Goal: Transaction & Acquisition: Purchase product/service

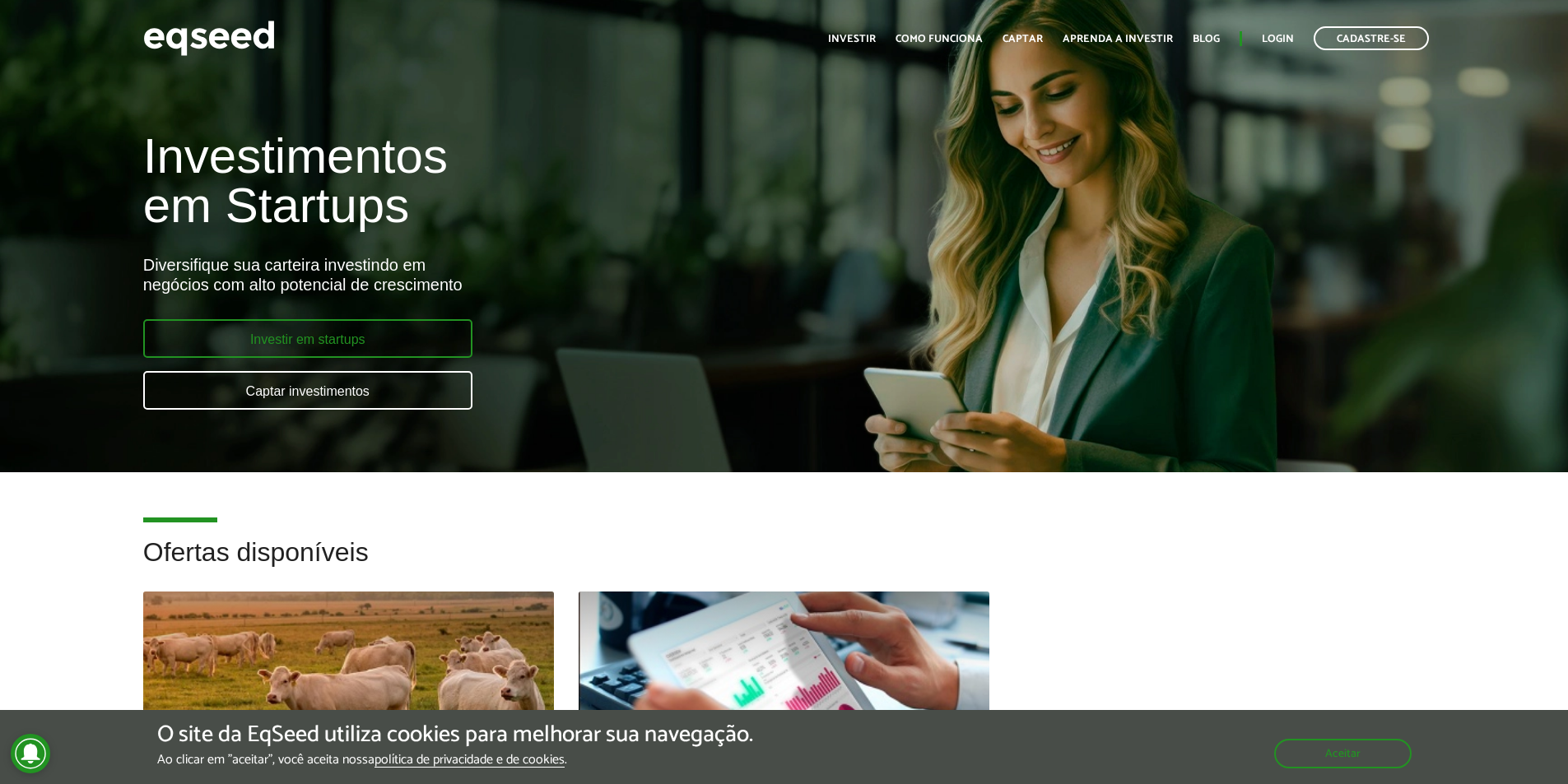
click at [307, 340] on link "Investir em startups" at bounding box center [308, 338] width 330 height 38
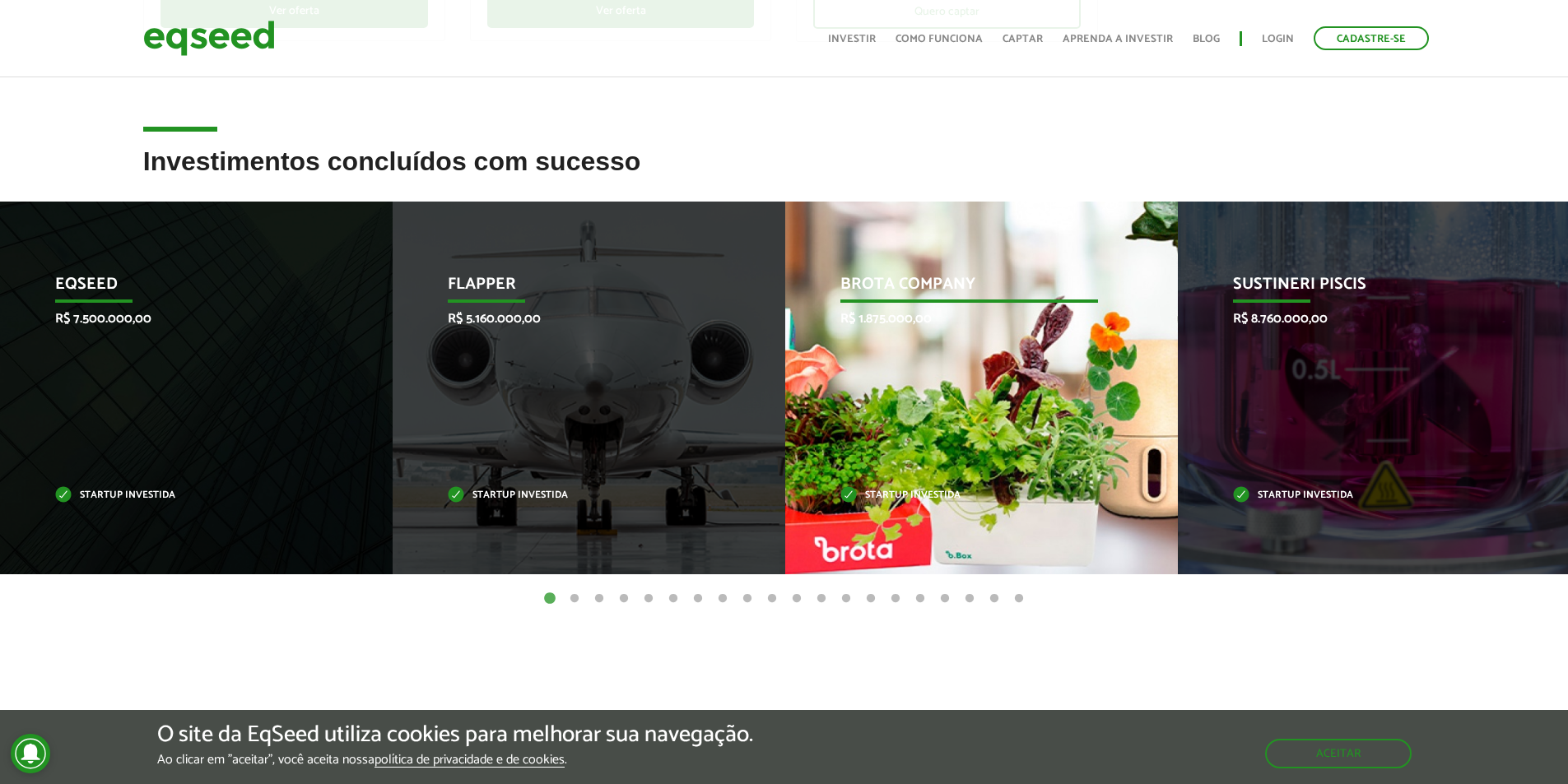
scroll to position [658, 0]
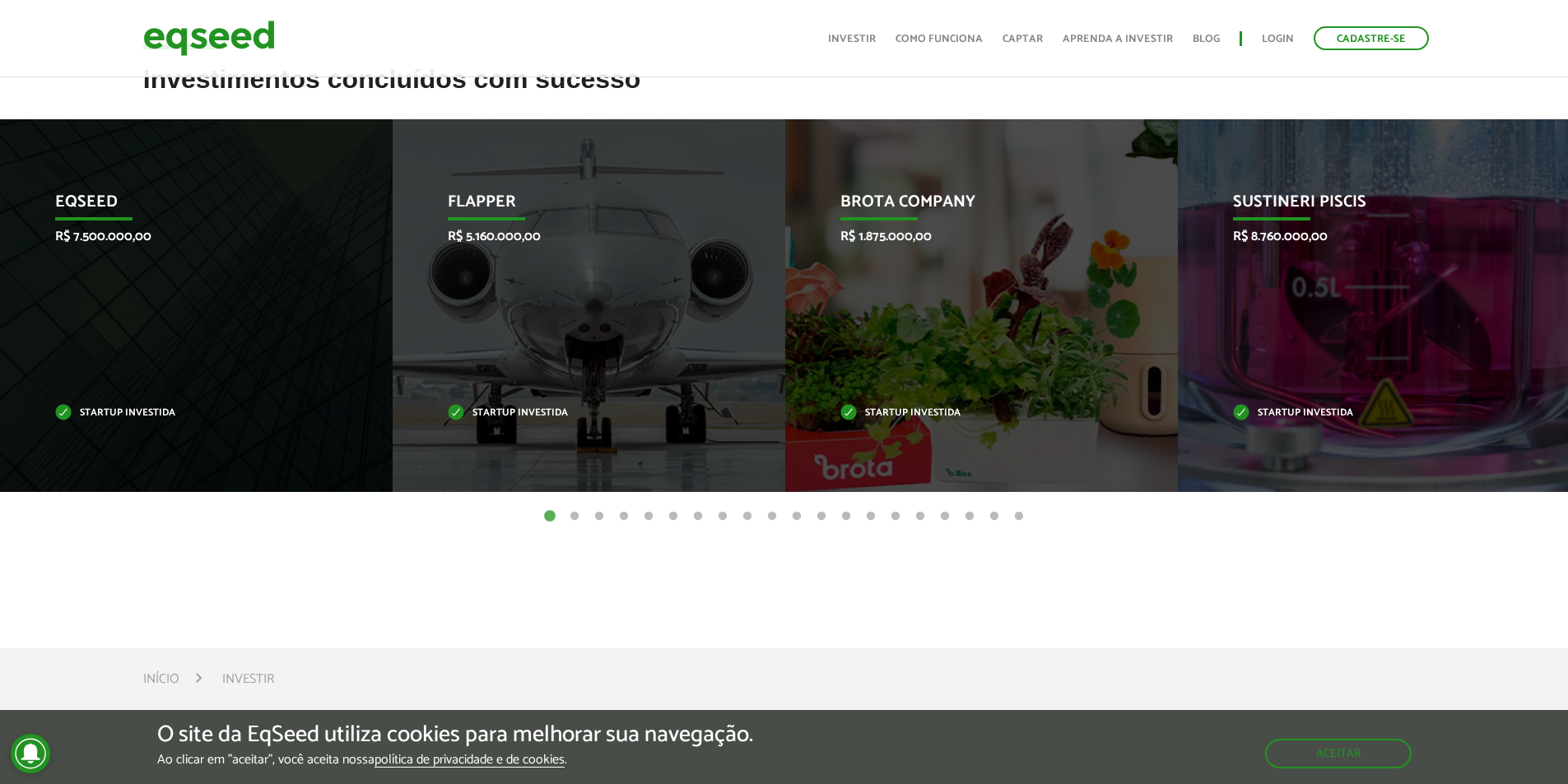
click at [570, 514] on button "2" at bounding box center [574, 516] width 16 height 16
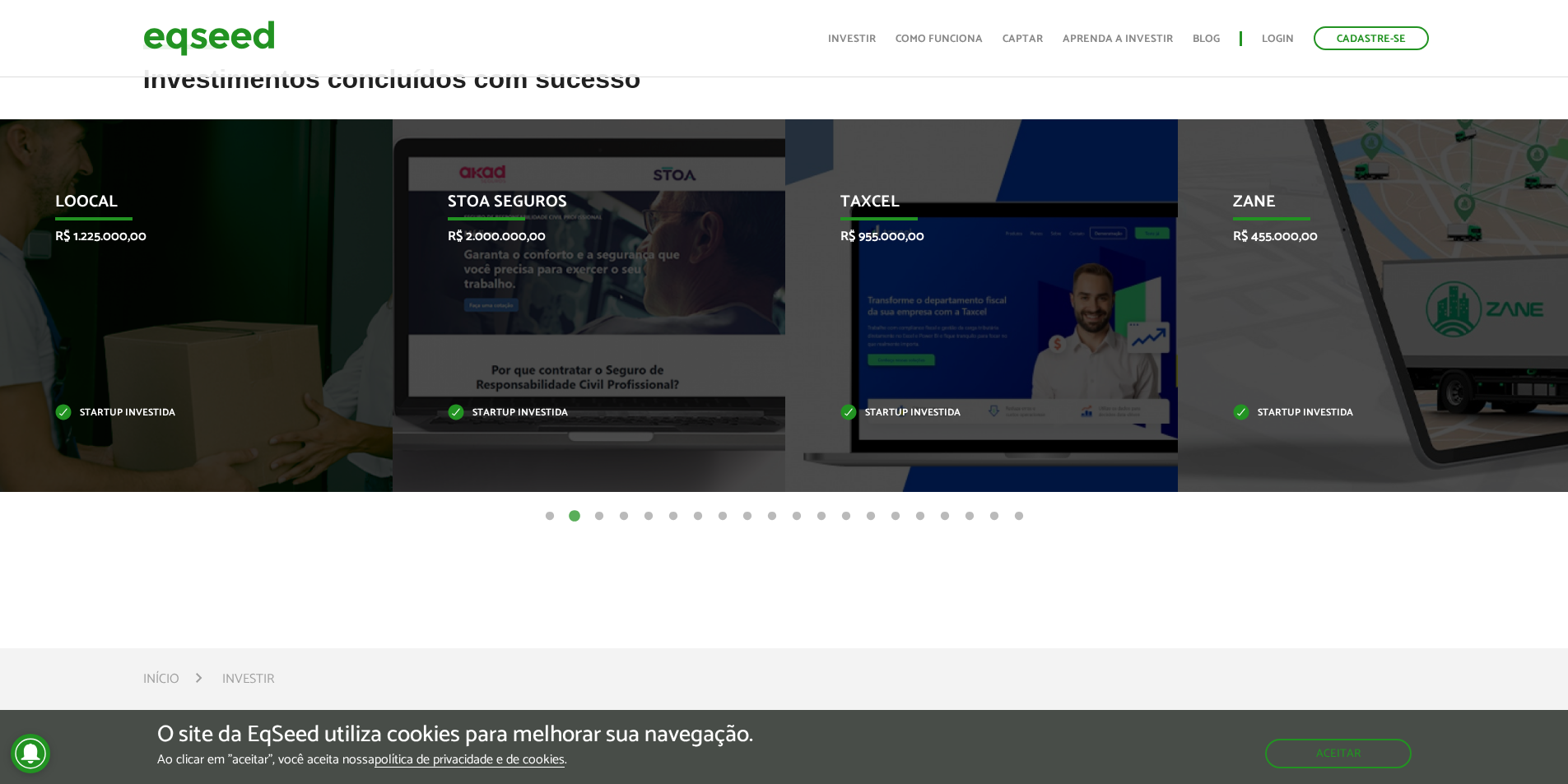
click at [597, 517] on button "3" at bounding box center [599, 516] width 16 height 16
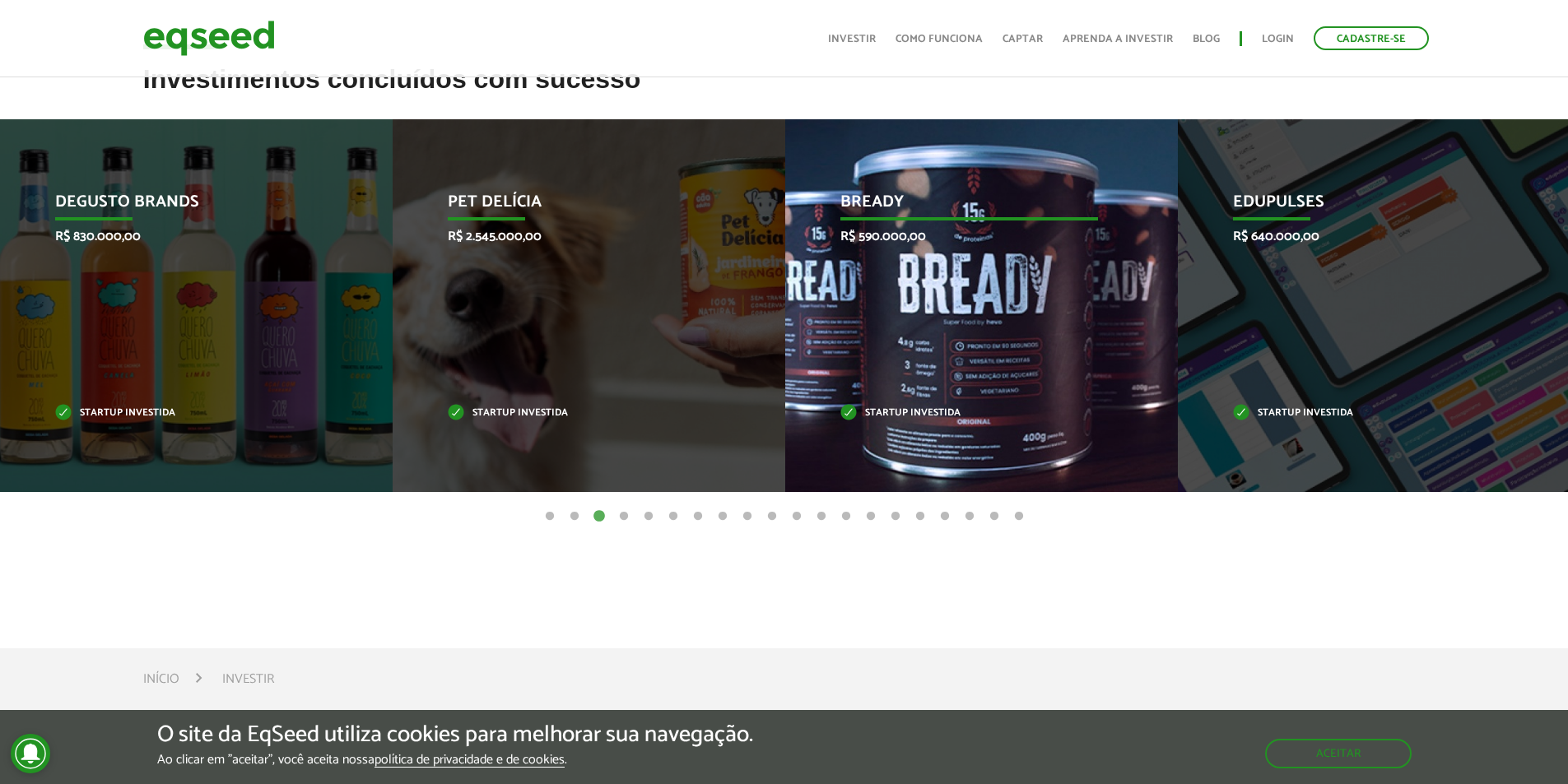
click at [890, 203] on p "Bready" at bounding box center [970, 206] width 258 height 28
click at [892, 413] on p "Startup investida" at bounding box center [970, 413] width 258 height 9
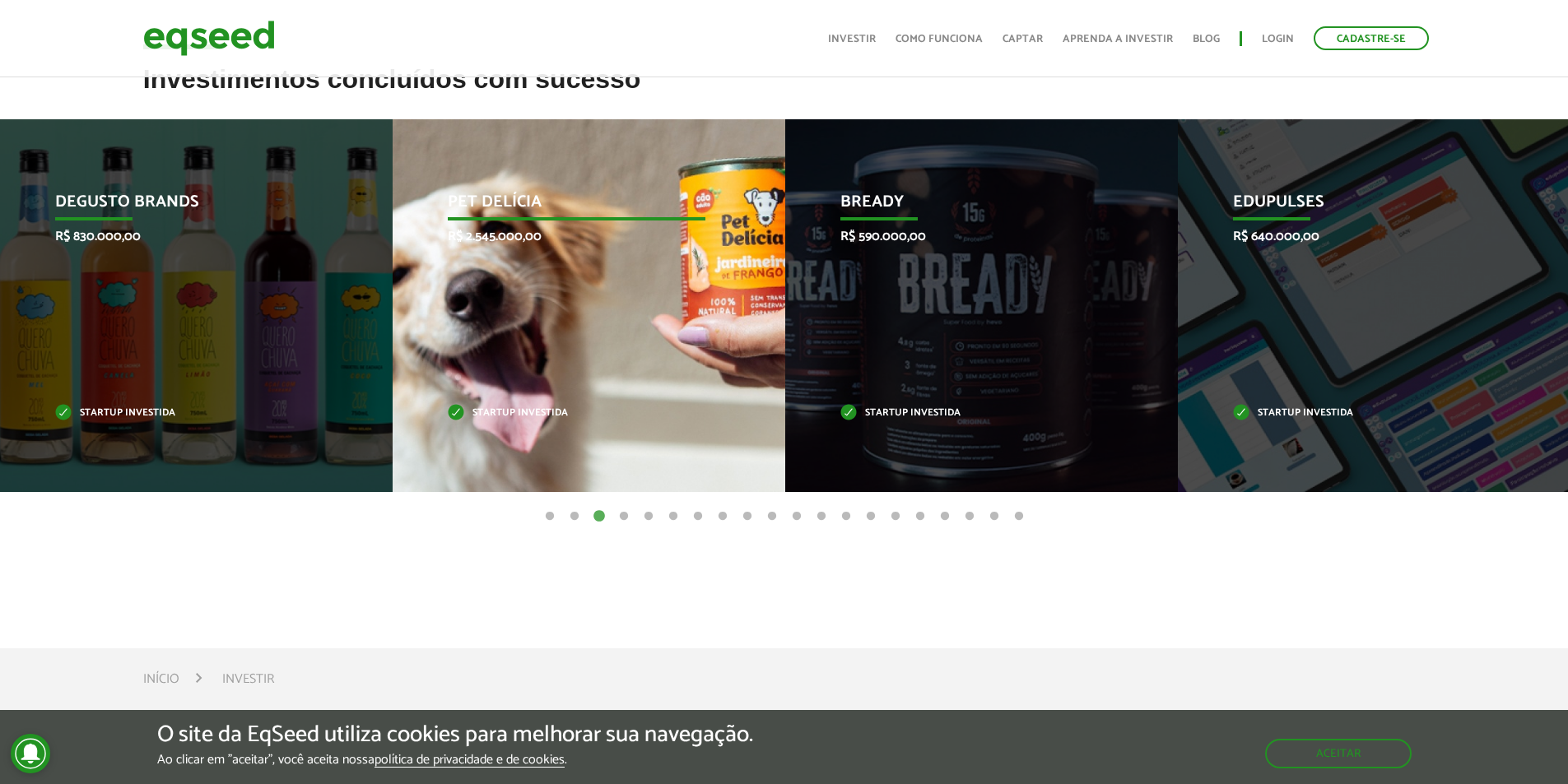
scroll to position [164, 0]
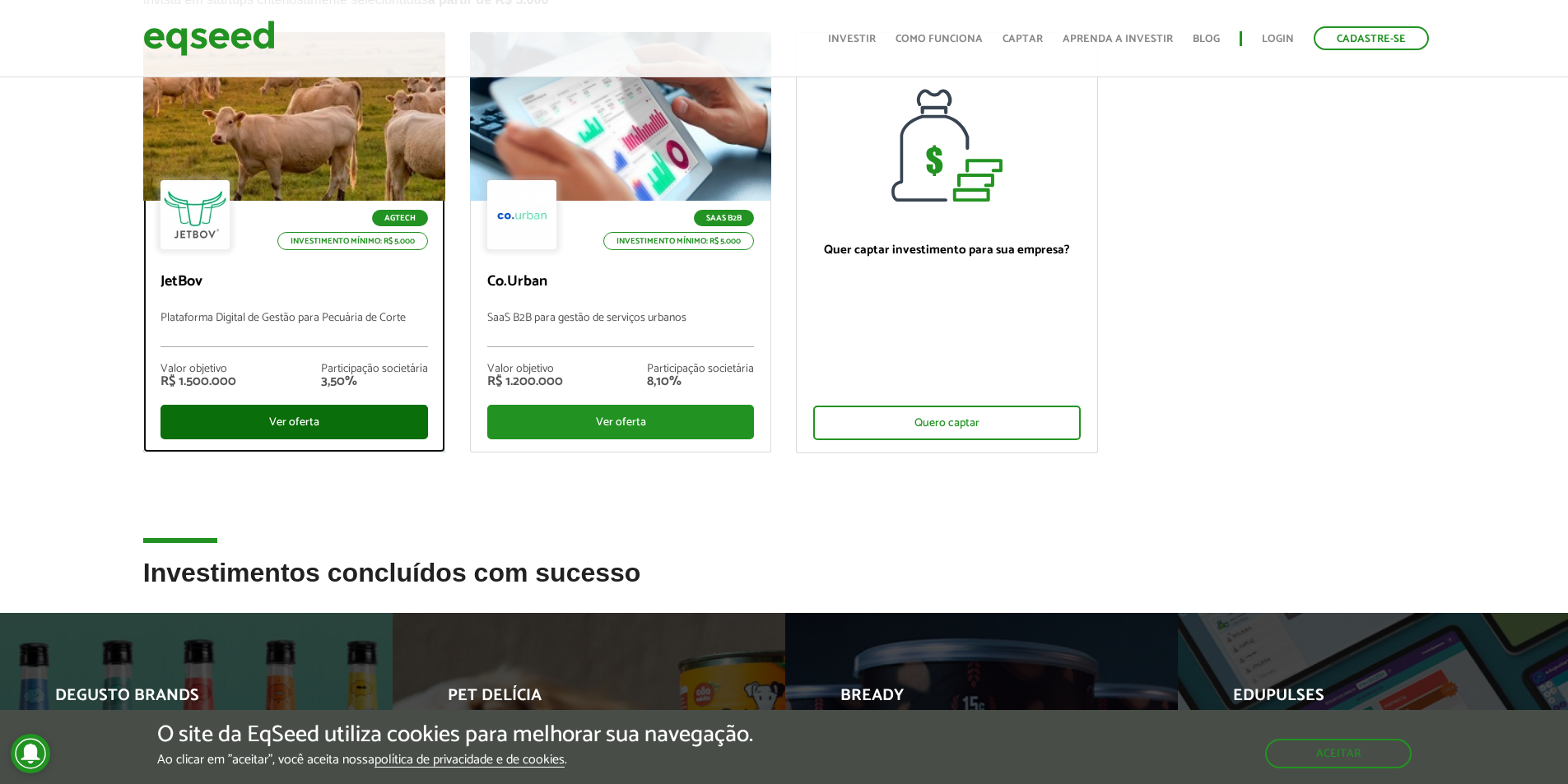
click at [289, 420] on div "Ver oferta" at bounding box center [294, 422] width 268 height 34
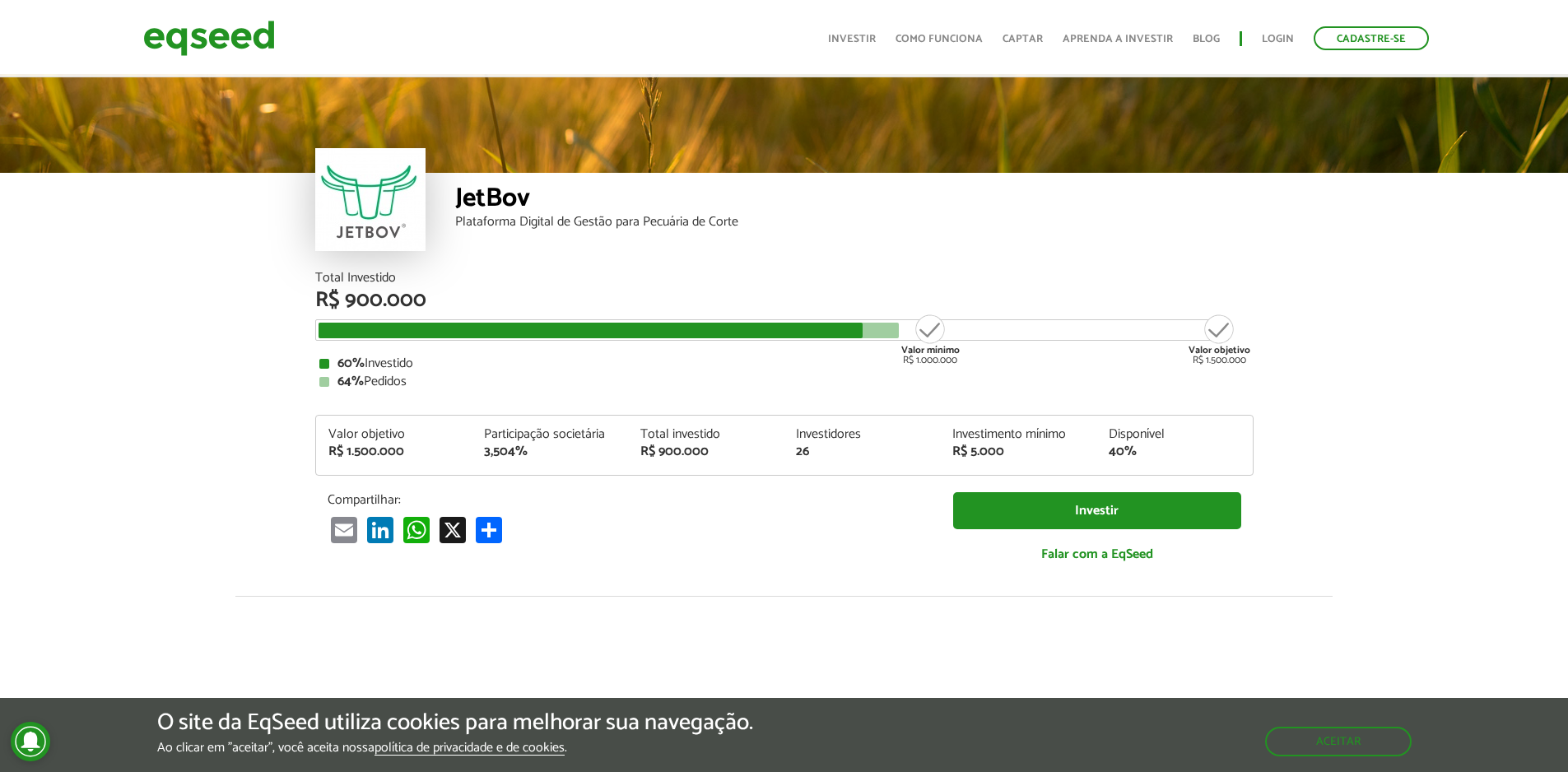
scroll to position [2036, 0]
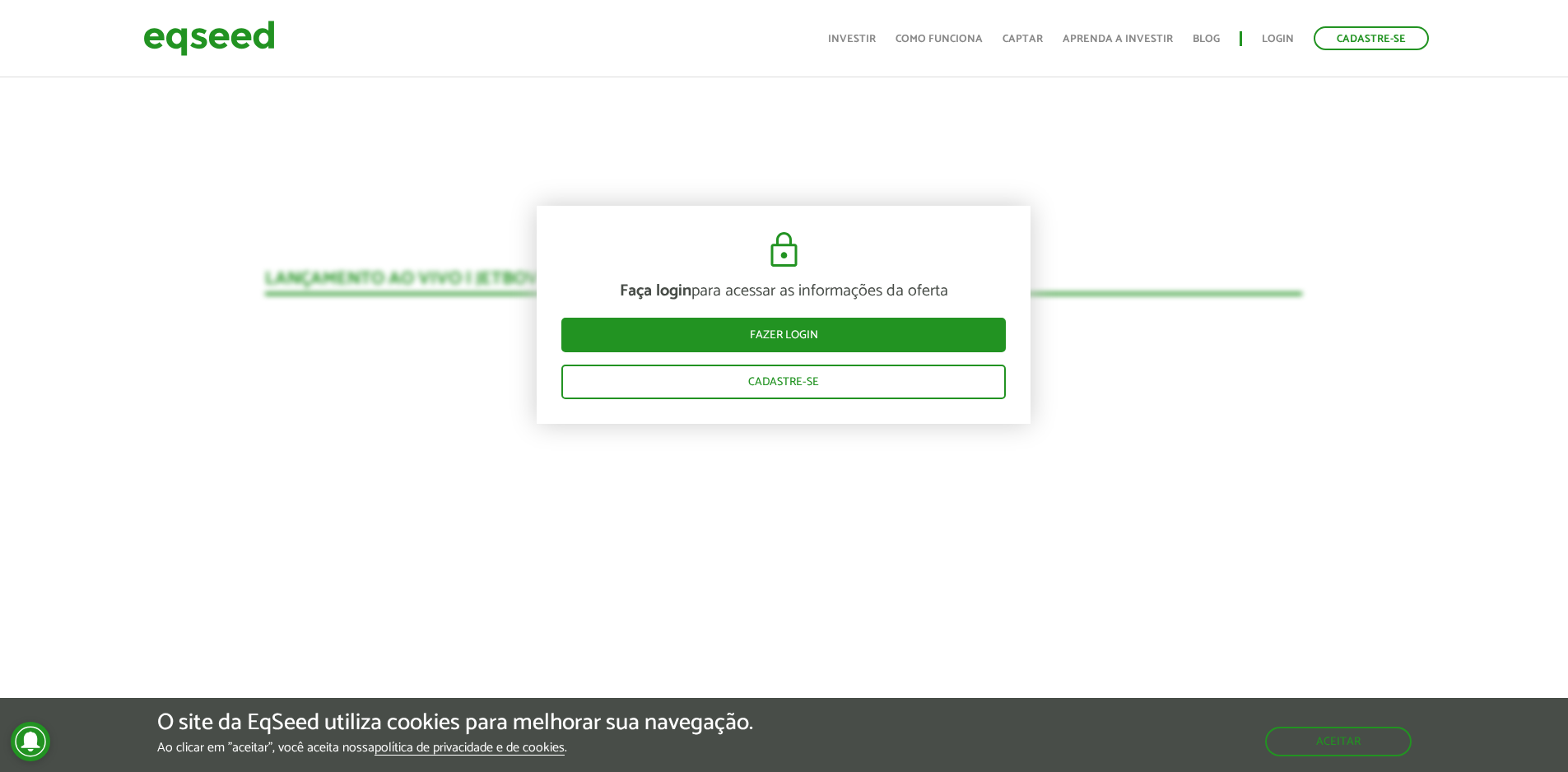
scroll to position [1706, 0]
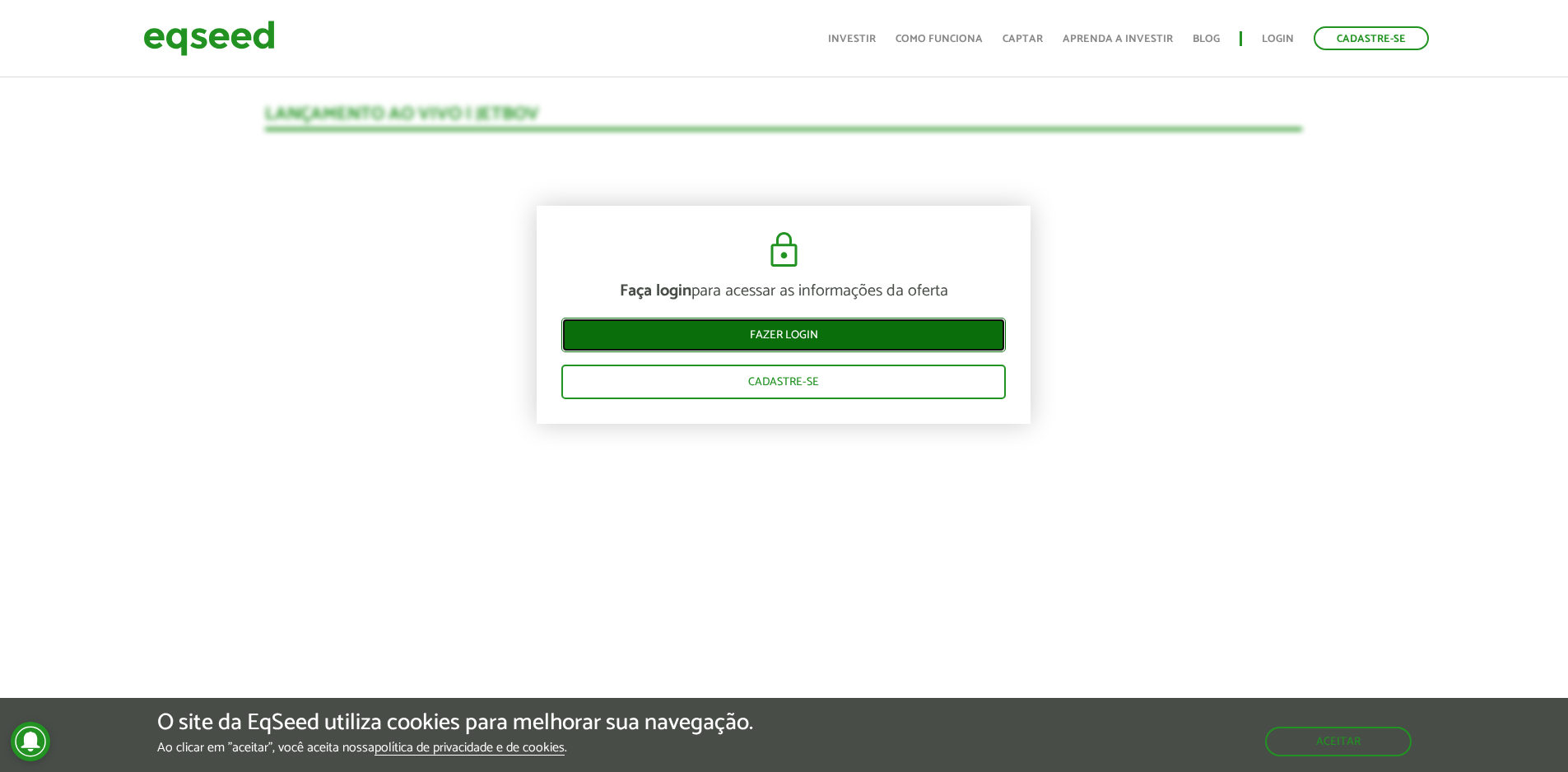
click at [816, 324] on link "Fazer login" at bounding box center [784, 335] width 444 height 34
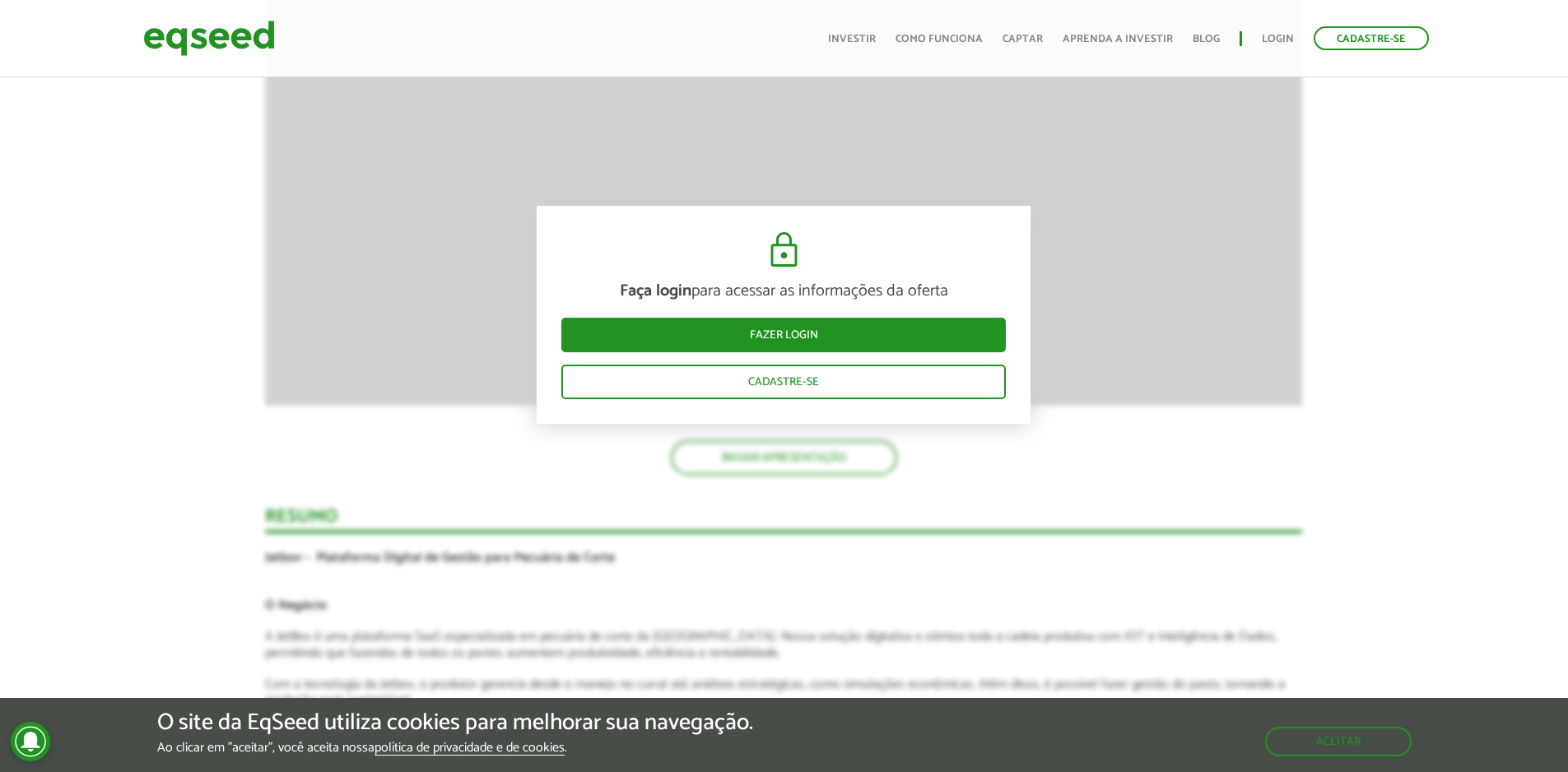
scroll to position [1706, 0]
